Goal: Use online tool/utility

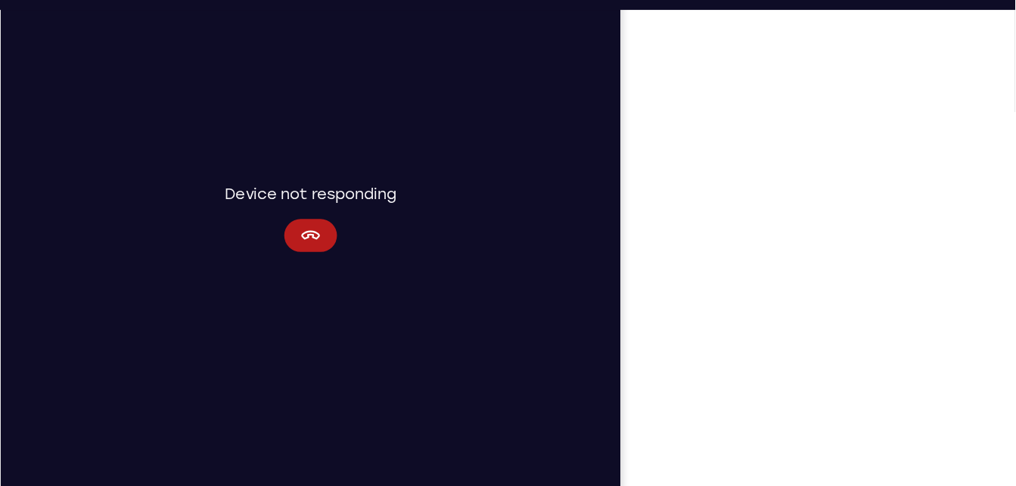
scroll to position [213, 0]
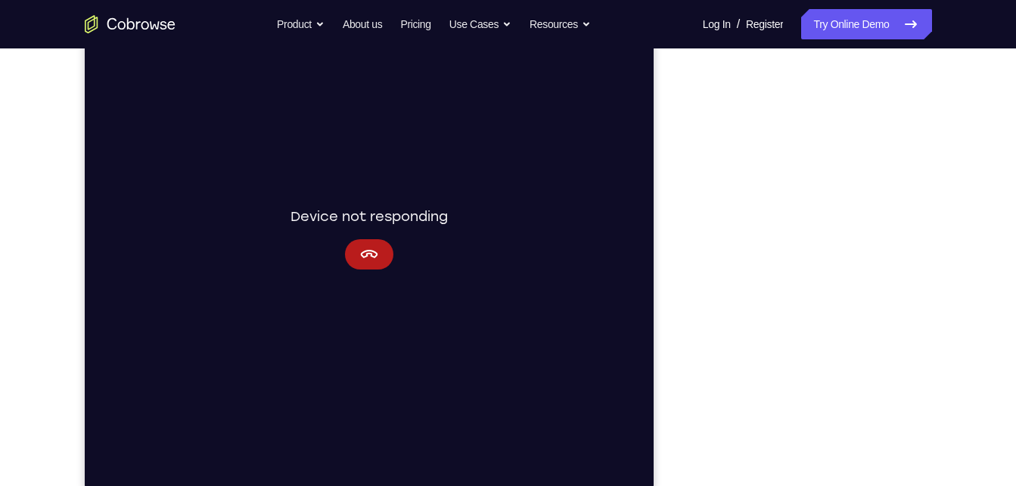
click at [359, 270] on div "Connecting to device Device not responding" at bounding box center [368, 237] width 569 height 507
click at [362, 261] on icon "Cancel" at bounding box center [368, 254] width 18 height 18
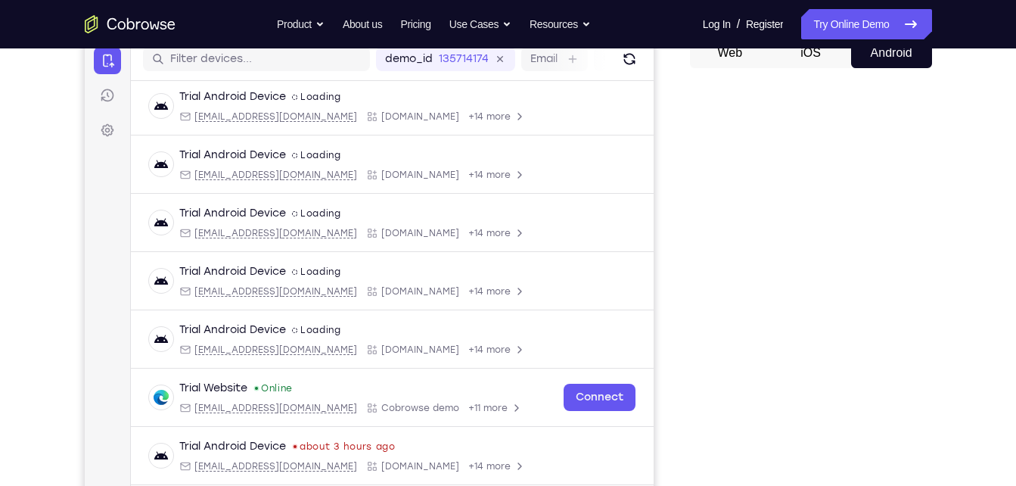
scroll to position [191, 0]
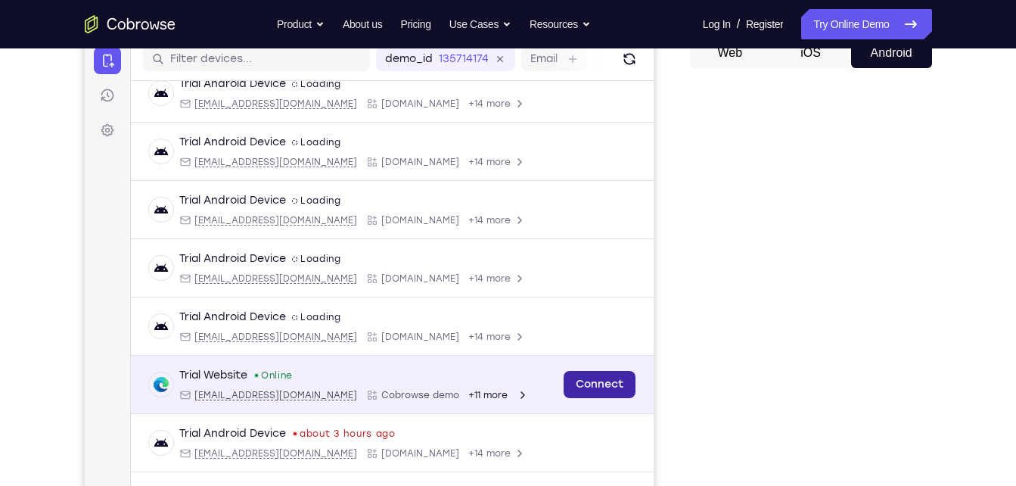
click at [563, 383] on link "Connect" at bounding box center [599, 384] width 72 height 27
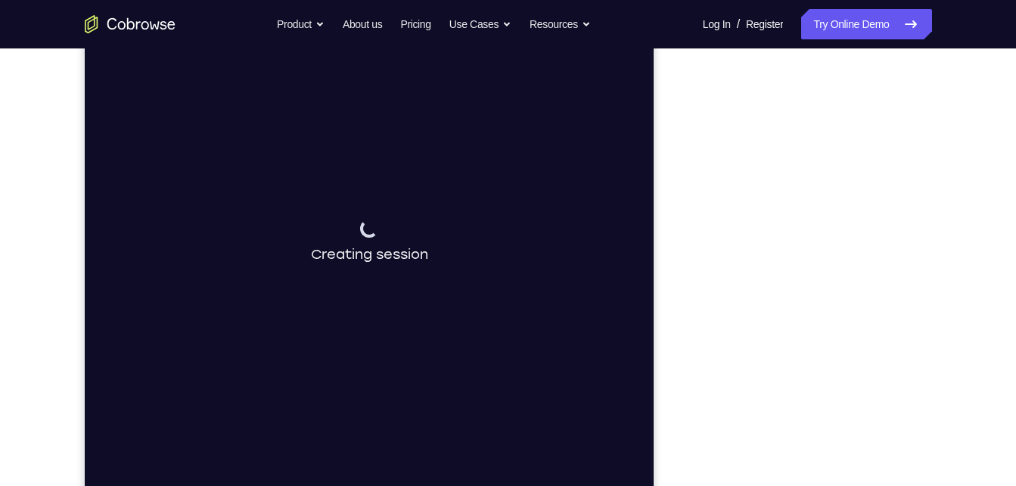
scroll to position [209, 0]
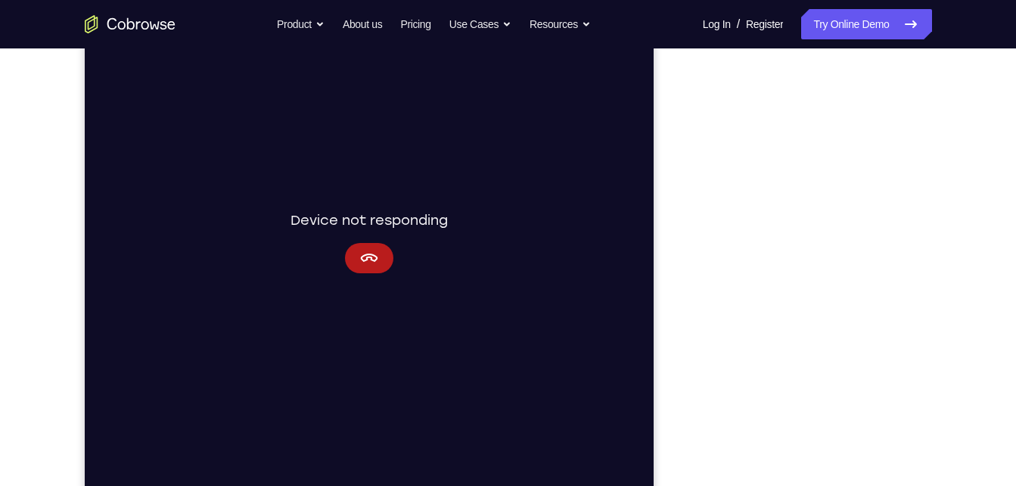
drag, startPoint x: 897, startPoint y: 45, endPoint x: 695, endPoint y: 169, distance: 236.1
click at [695, 169] on div at bounding box center [811, 262] width 242 height 465
